Goal: Information Seeking & Learning: Learn about a topic

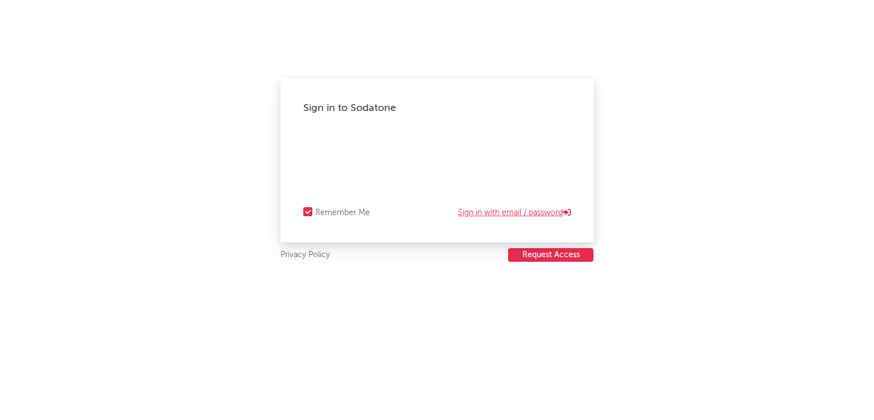
click at [492, 212] on link "Sign in with email / password" at bounding box center [514, 213] width 113 height 14
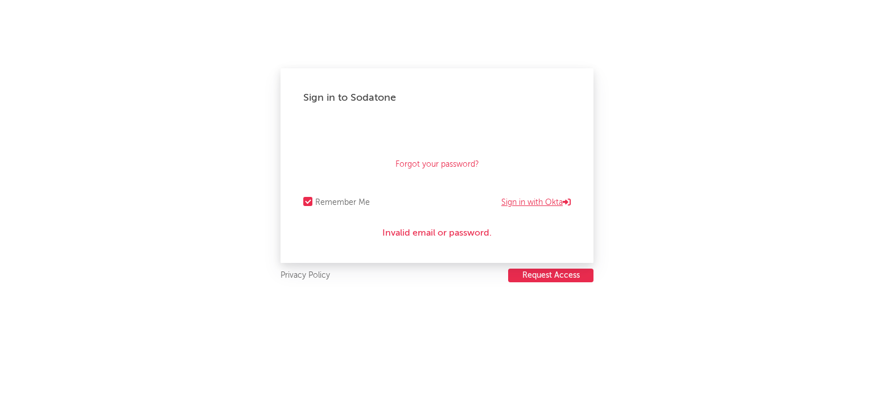
click at [523, 197] on link "Sign in with Okta" at bounding box center [535, 203] width 69 height 14
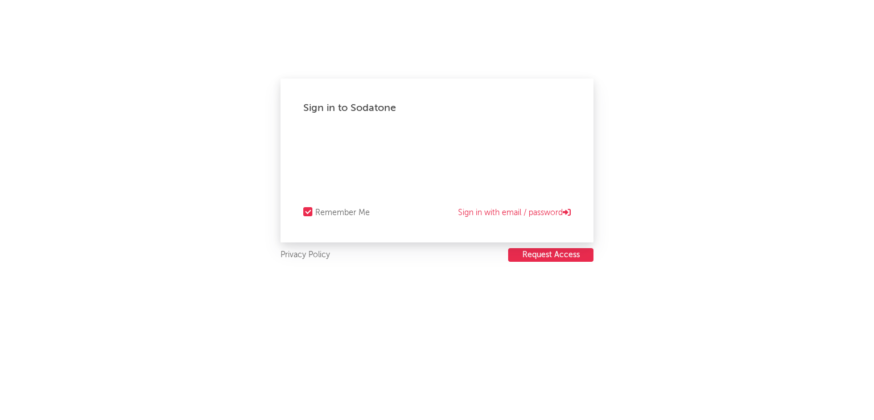
select select "recorded_music"
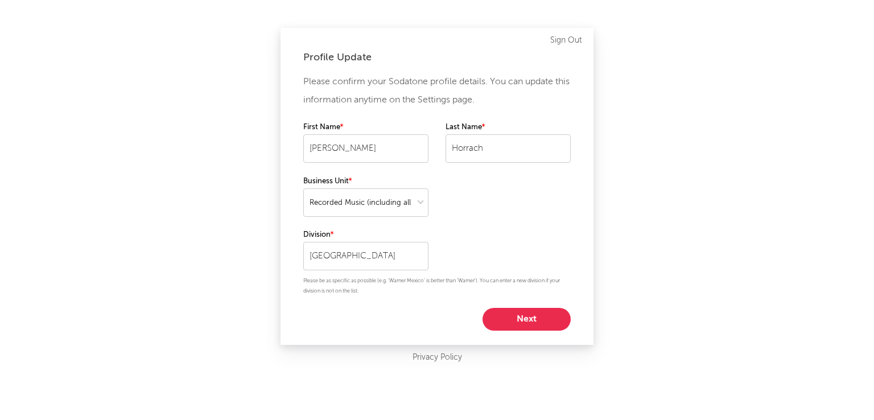
click at [523, 313] on button "Next" at bounding box center [526, 319] width 88 height 23
select select "other"
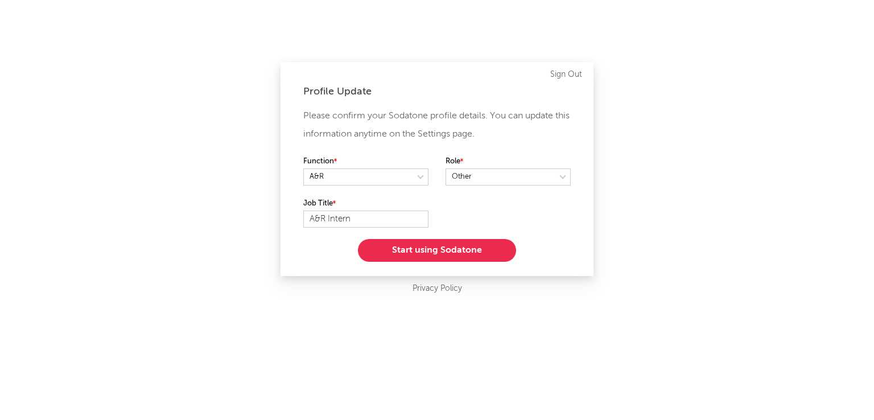
click at [467, 246] on button "Start using Sodatone" at bounding box center [437, 250] width 158 height 23
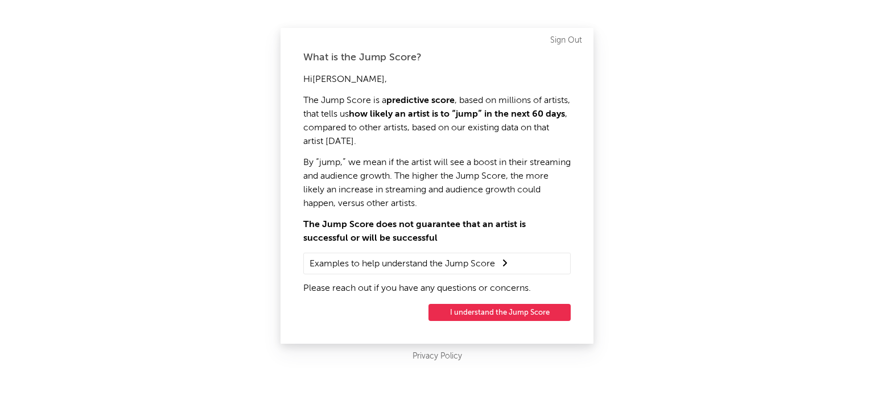
click at [529, 311] on button "I understand the Jump Score" at bounding box center [499, 312] width 142 height 17
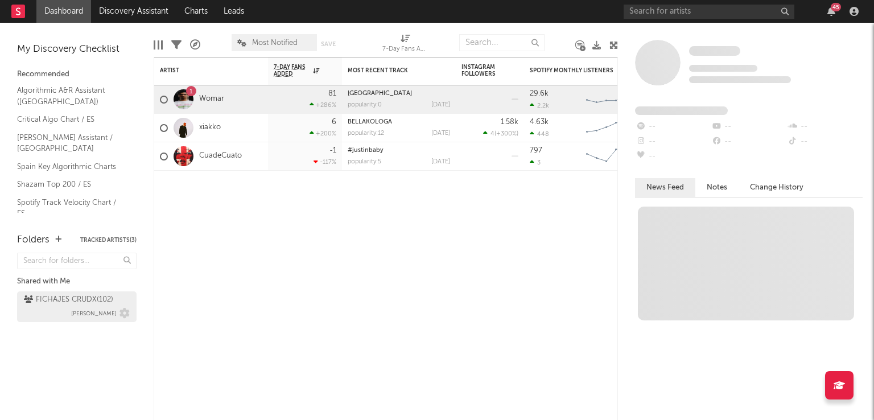
click at [69, 311] on div "FICHAJES CRUDX ( 102 ) [PERSON_NAME]" at bounding box center [77, 306] width 106 height 27
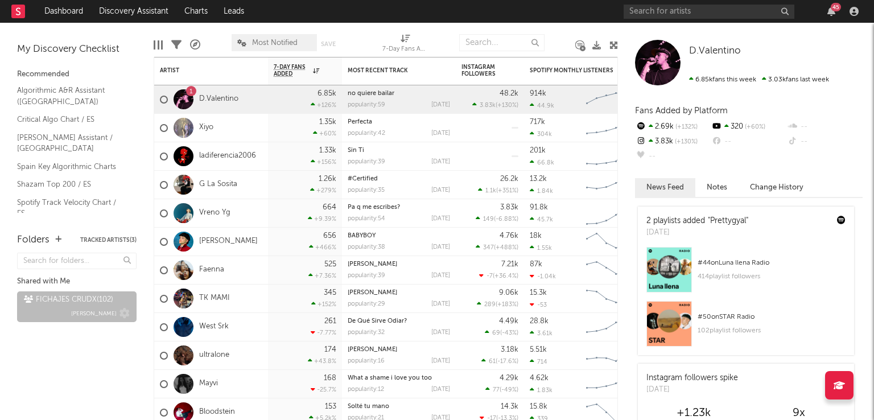
click at [125, 303] on div "FICHAJES CRUDX ( 102 ) [PERSON_NAME]" at bounding box center [77, 306] width 106 height 27
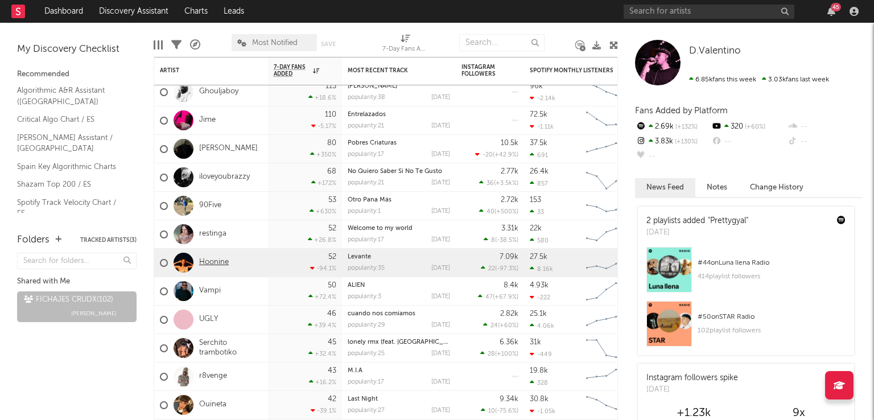
click at [226, 267] on link "Hoonine" at bounding box center [214, 263] width 30 height 10
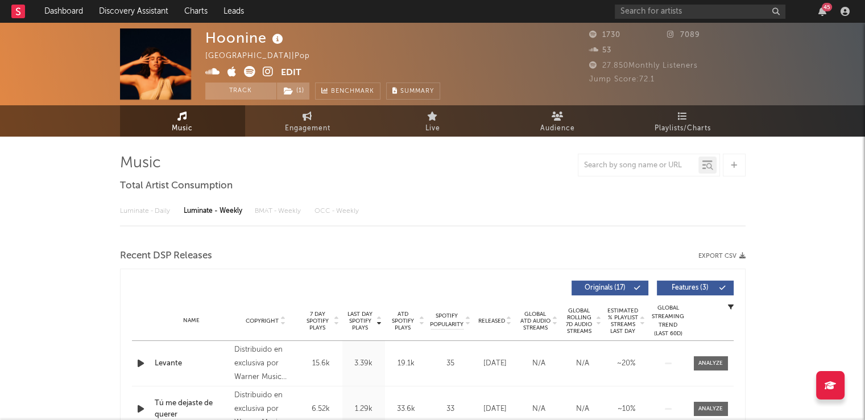
select select "6m"
